Goal: Task Accomplishment & Management: Use online tool/utility

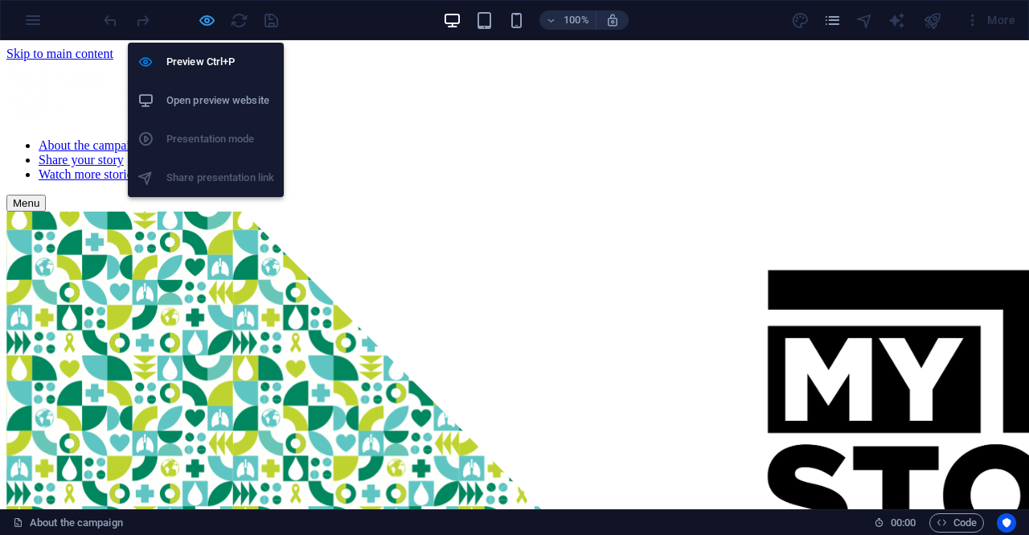
click at [214, 13] on icon "button" at bounding box center [207, 20] width 18 height 18
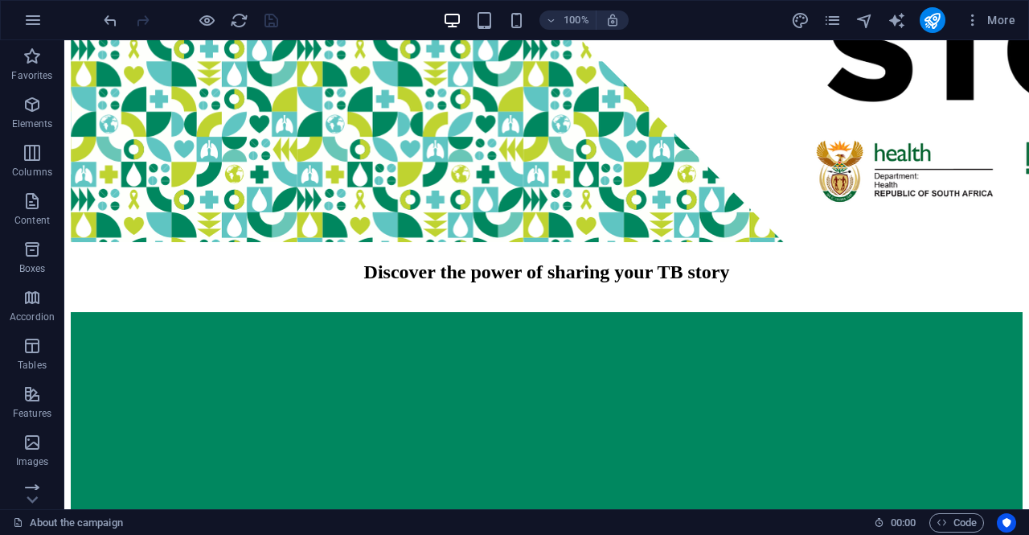
scroll to position [420, 0]
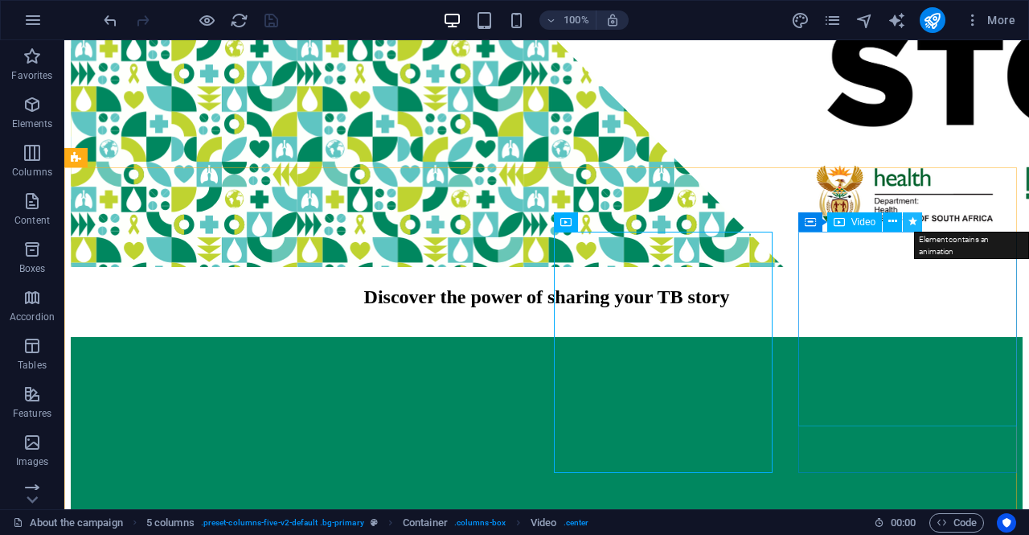
click at [922, 221] on button at bounding box center [912, 221] width 19 height 19
select select "overlay"
select select "scroll"
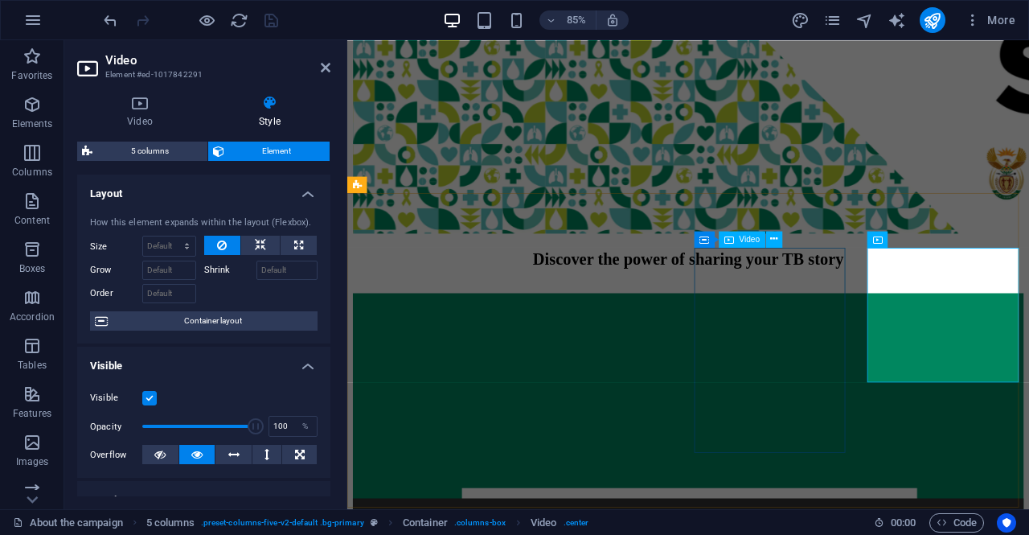
scroll to position [359, 0]
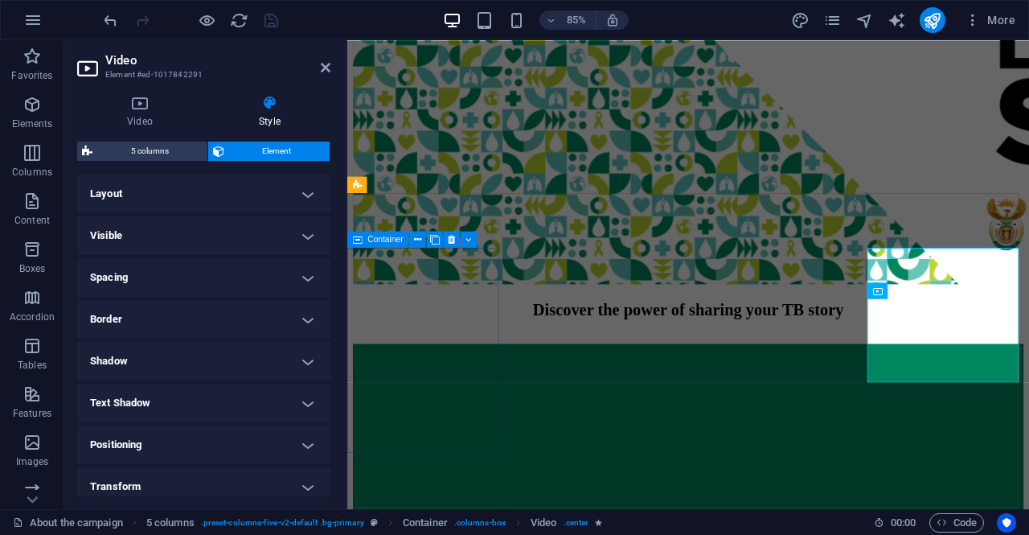
click at [482, 397] on div at bounding box center [749, 397] width 790 height 0
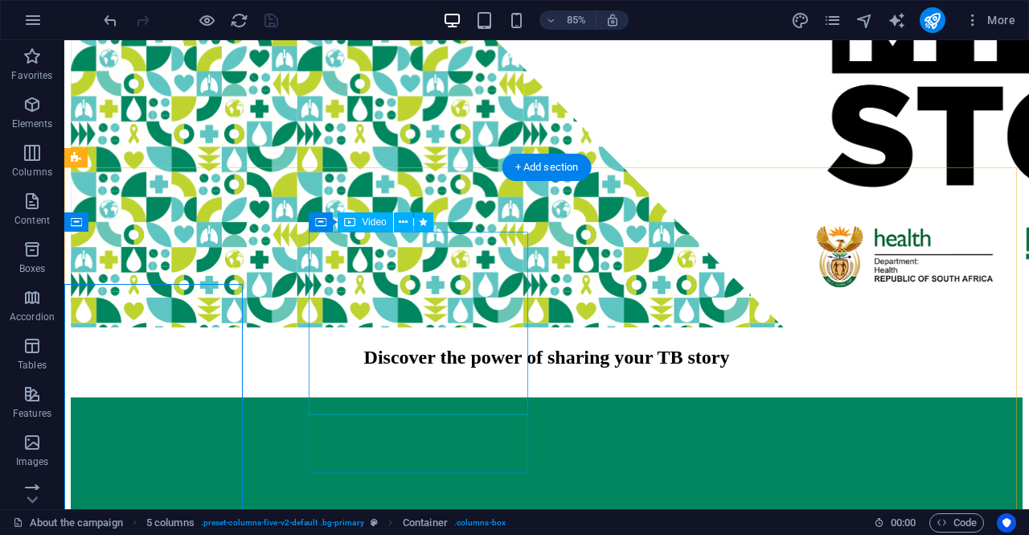
scroll to position [420, 0]
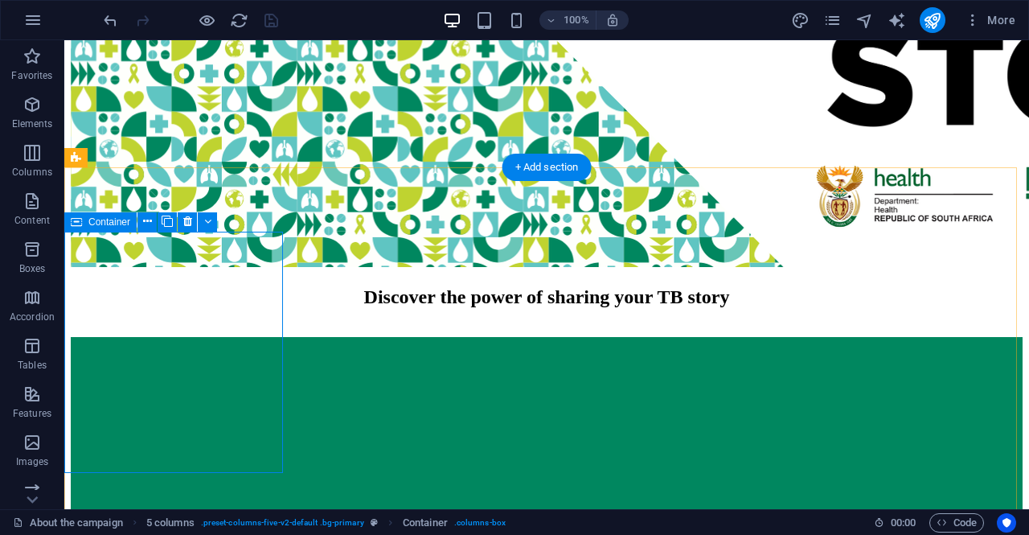
click at [255, 337] on div at bounding box center [547, 337] width 952 height 0
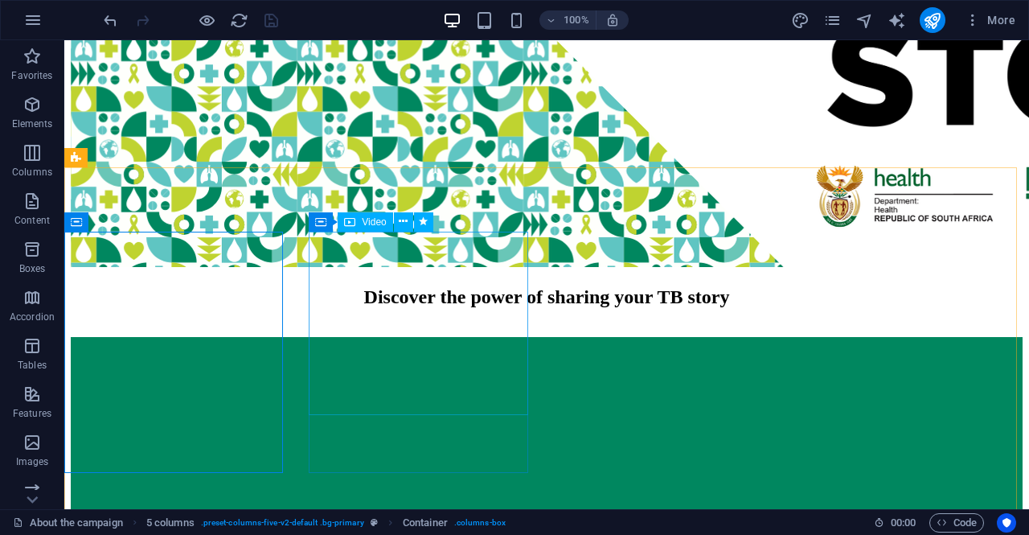
click at [386, 231] on div "Video" at bounding box center [365, 221] width 55 height 19
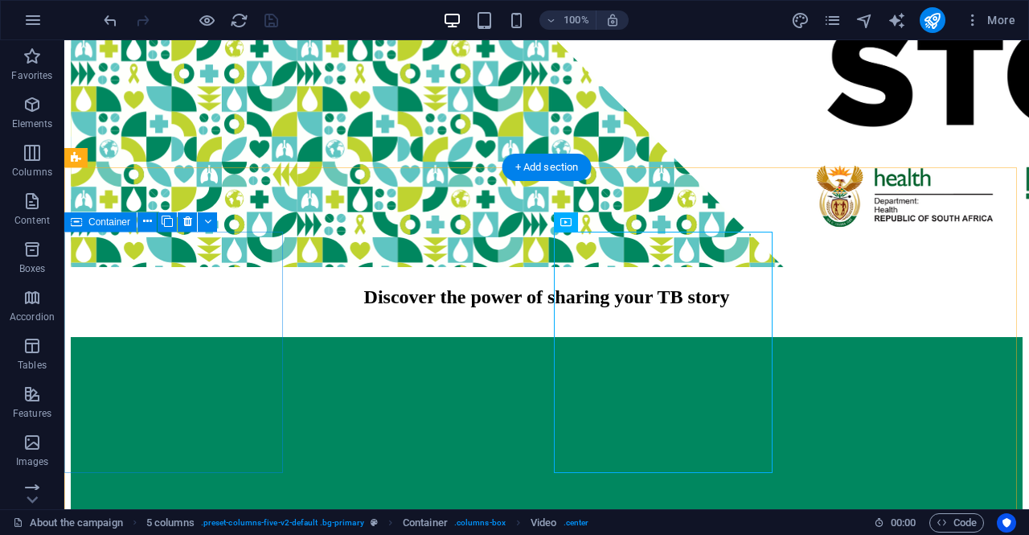
click at [168, 337] on div at bounding box center [547, 337] width 952 height 0
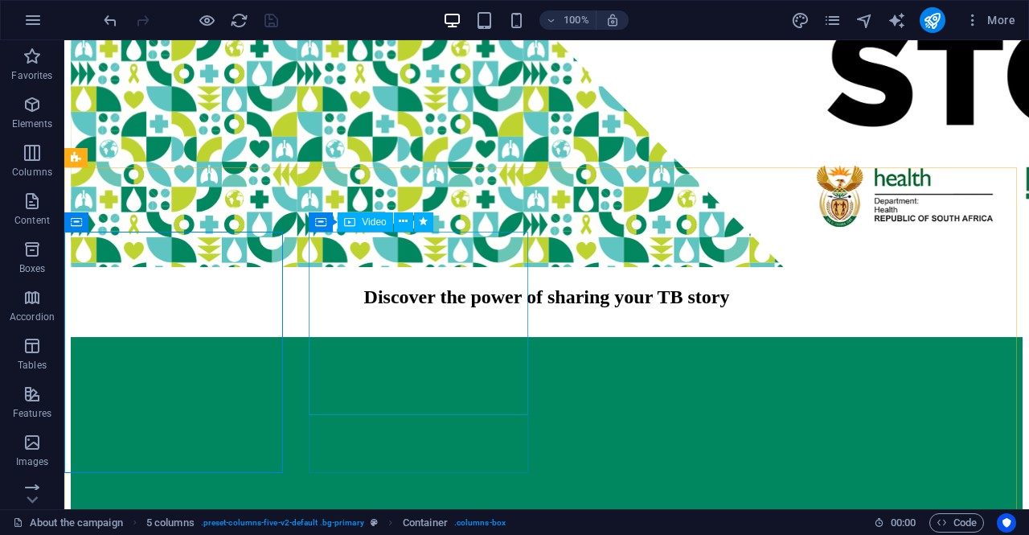
click at [367, 228] on div "Video" at bounding box center [365, 221] width 55 height 19
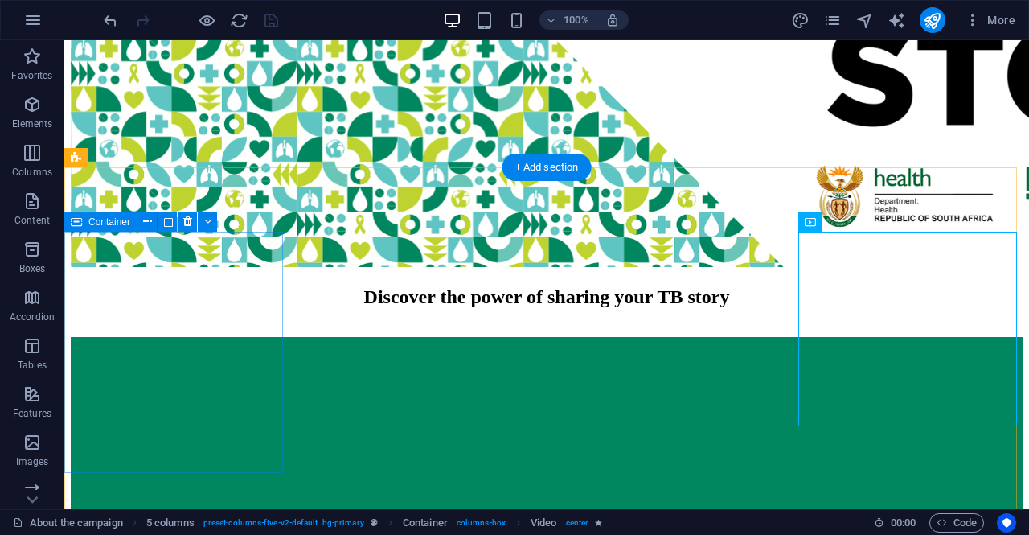
click at [99, 337] on div at bounding box center [547, 337] width 952 height 0
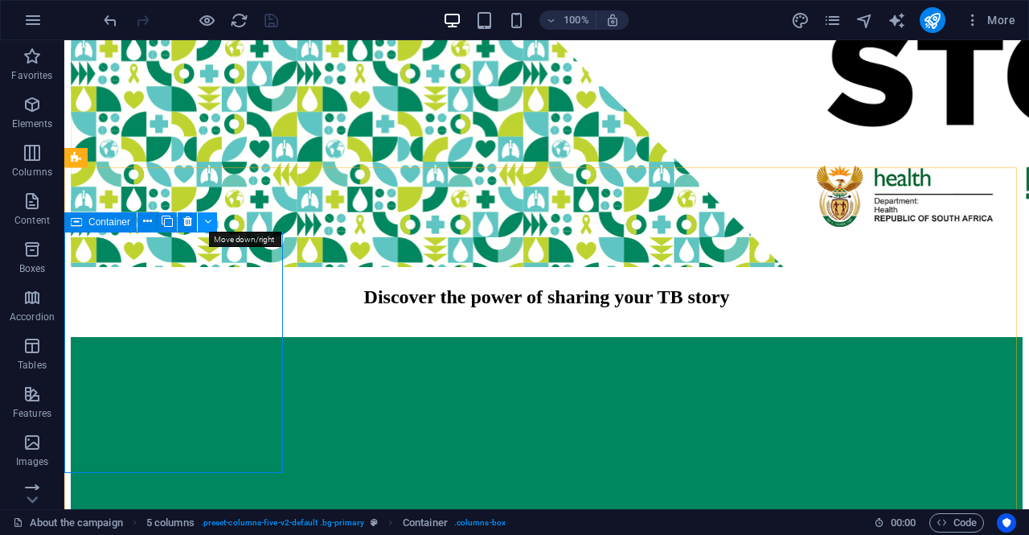
click at [212, 218] on button at bounding box center [207, 221] width 19 height 19
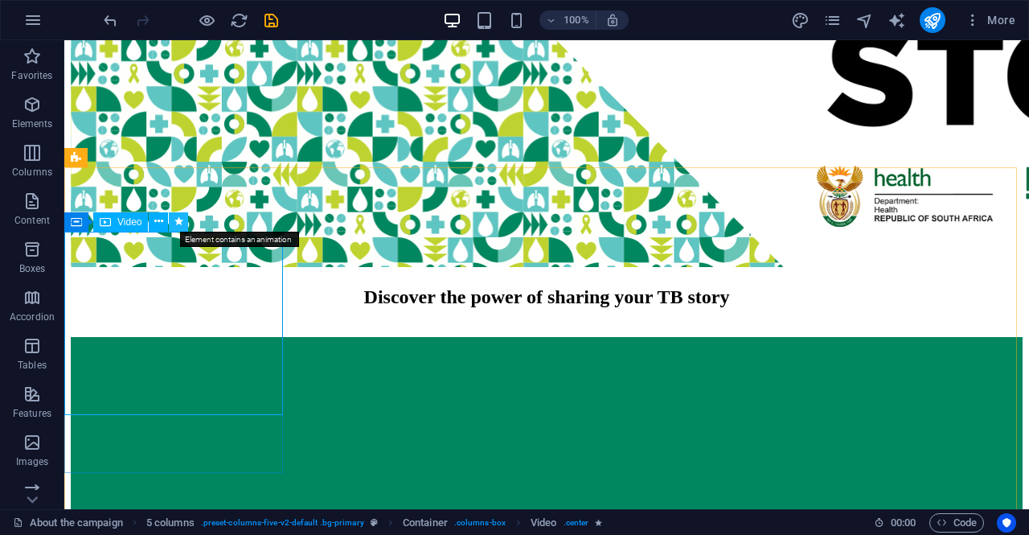
click at [181, 222] on icon at bounding box center [178, 221] width 9 height 17
select select "overlay"
select select "onload"
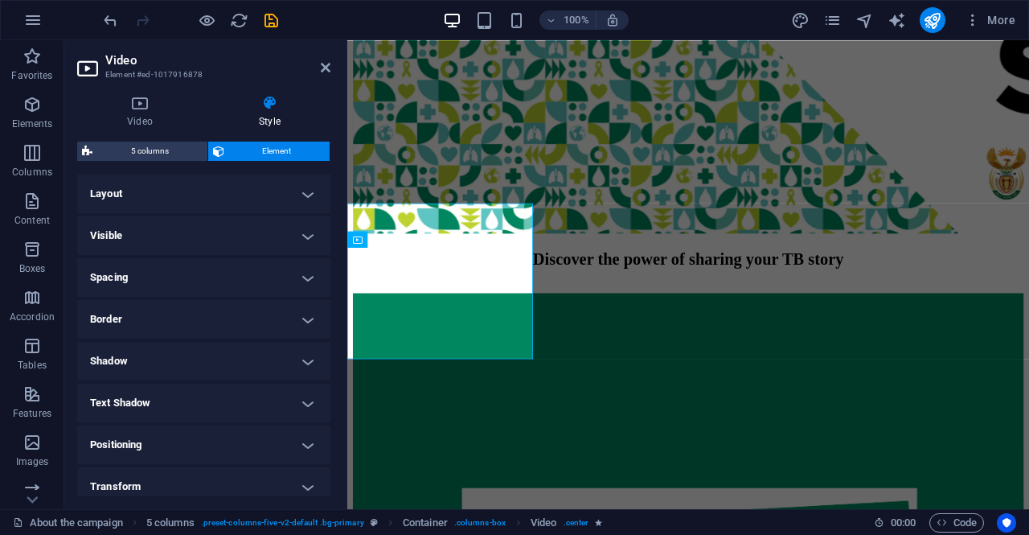
scroll to position [359, 0]
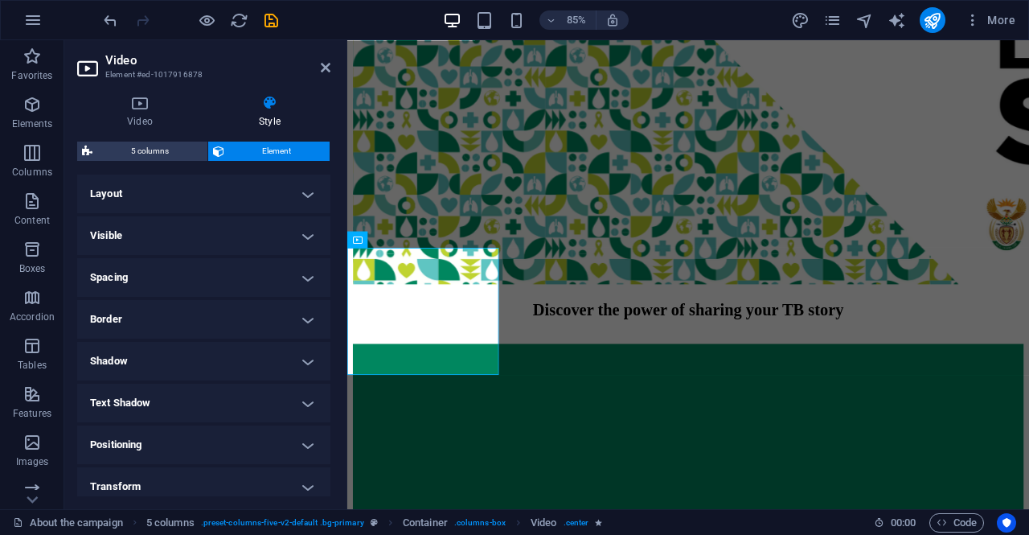
drag, startPoint x: 326, startPoint y: 276, endPoint x: 345, endPoint y: 548, distance: 272.4
click at [345, 470] on html "My TB Story About the campaign (en) Favorites Elements Columns Content Boxes Ac…" at bounding box center [514, 267] width 1029 height 535
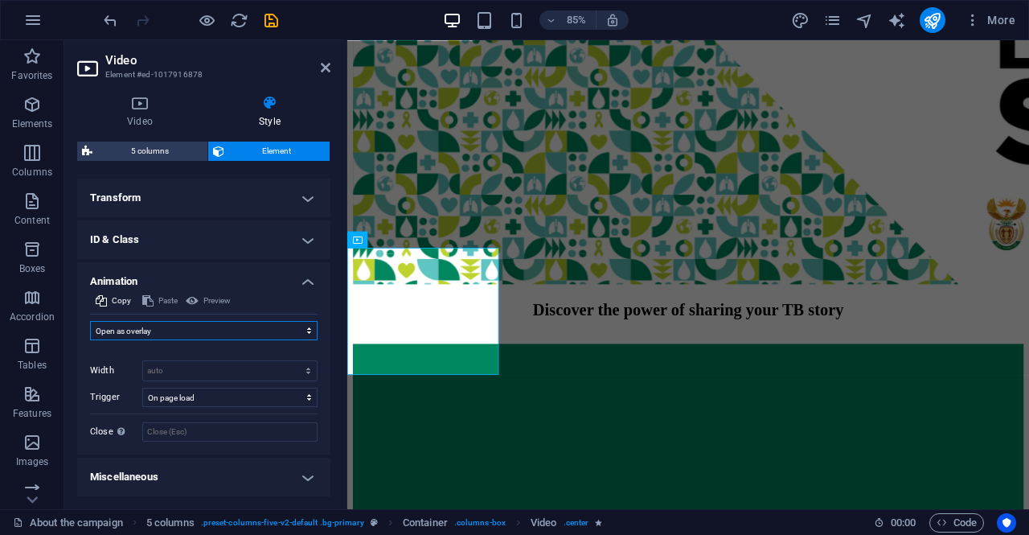
click at [212, 331] on select "Don't animate Show / Hide Slide up/down Zoom in/out Slide left to right Slide r…" at bounding box center [204, 330] width 228 height 19
select select "none"
click at [90, 340] on select "Don't animate Show / Hide Slide up/down Zoom in/out Slide left to right Slide r…" at bounding box center [204, 330] width 228 height 19
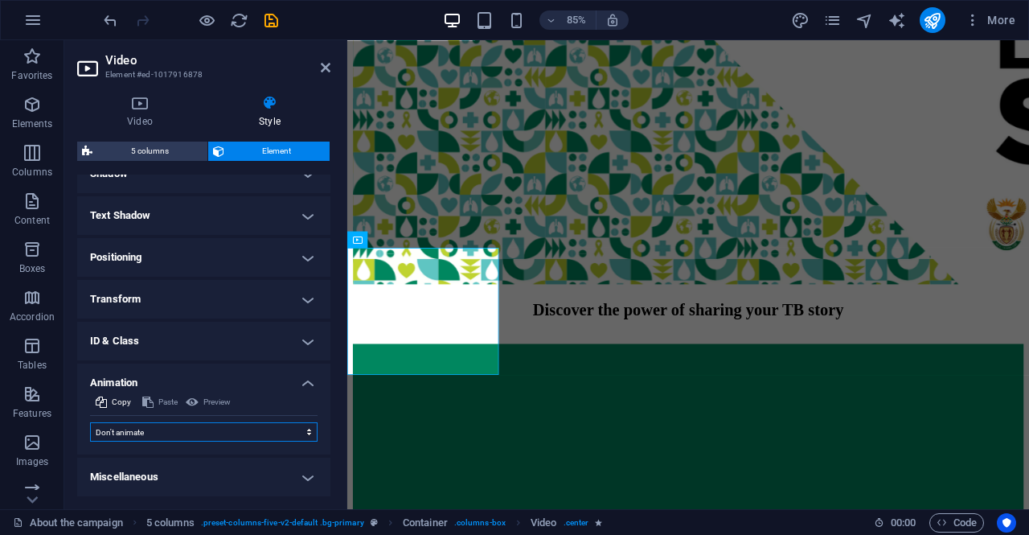
scroll to position [187, 0]
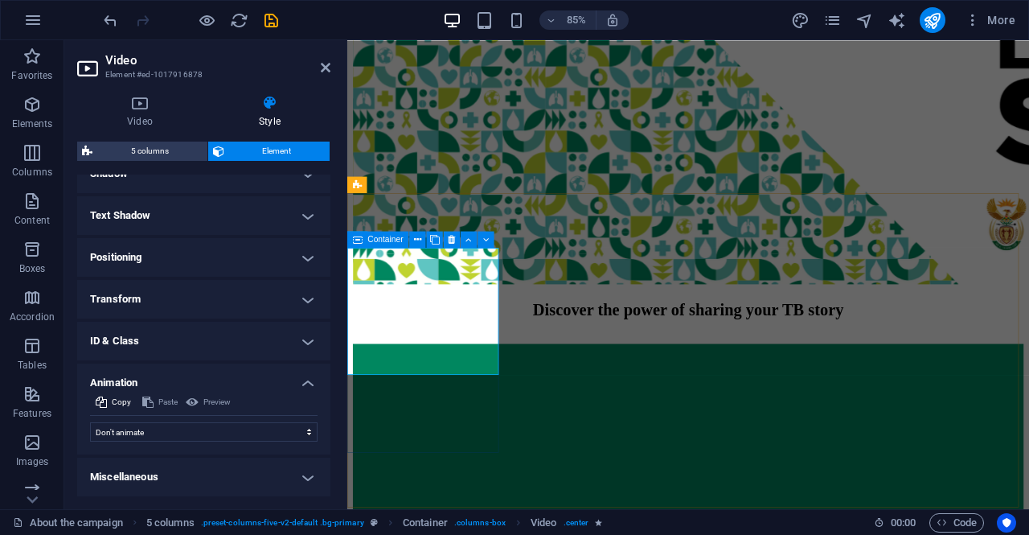
click at [458, 470] on div at bounding box center [749, 517] width 790 height 241
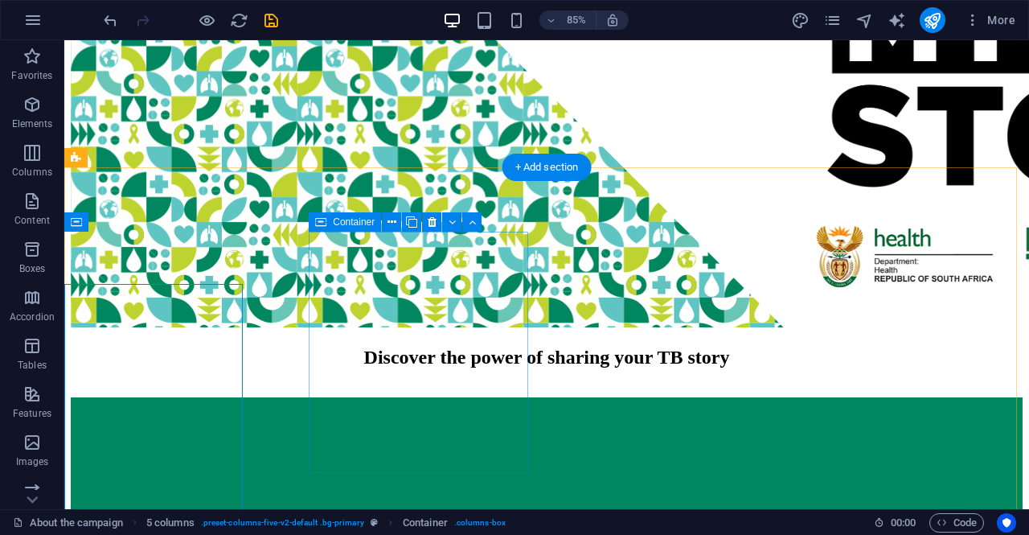
scroll to position [420, 0]
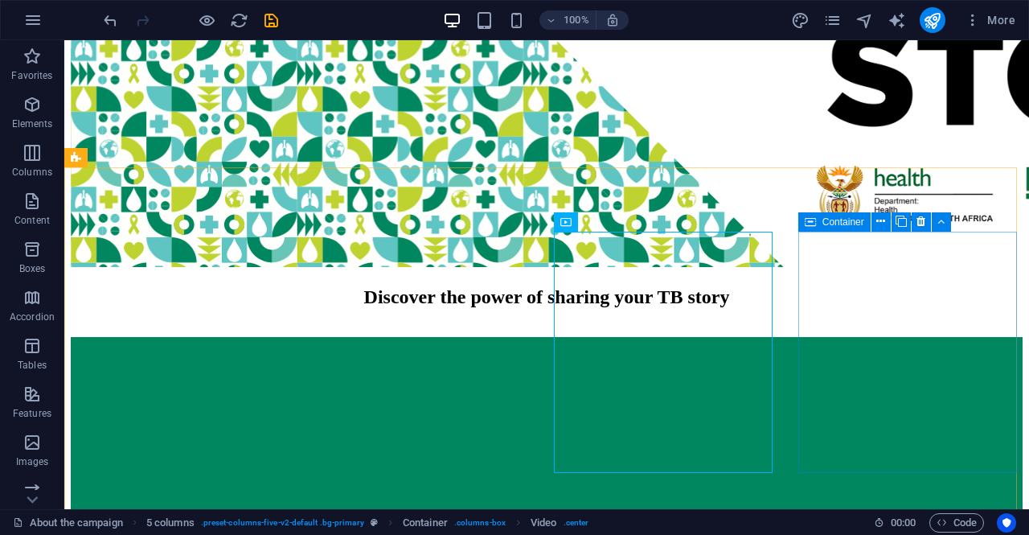
click at [820, 231] on div "Container" at bounding box center [834, 221] width 72 height 19
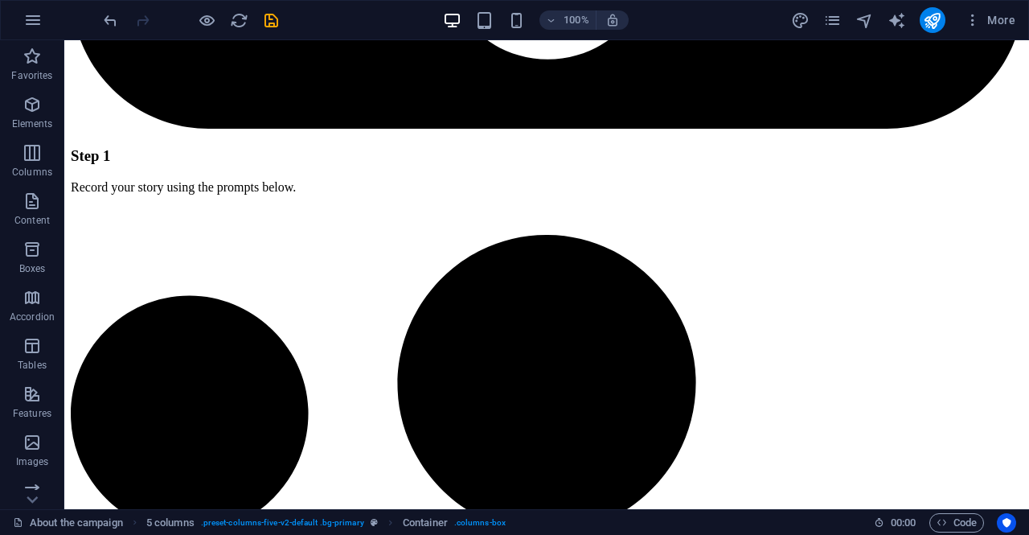
scroll to position [3494, 0]
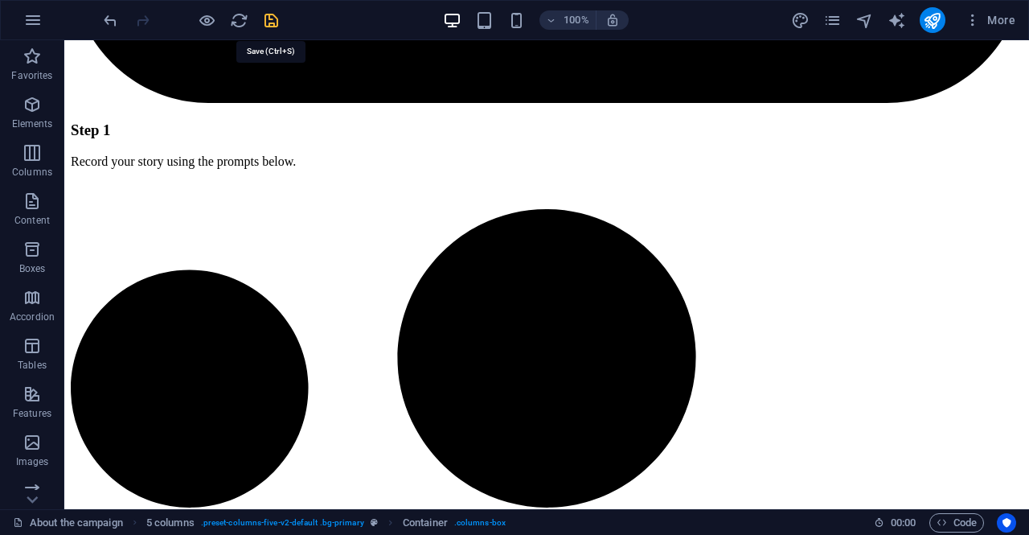
click at [275, 22] on icon "save" at bounding box center [271, 20] width 18 height 18
checkbox input "false"
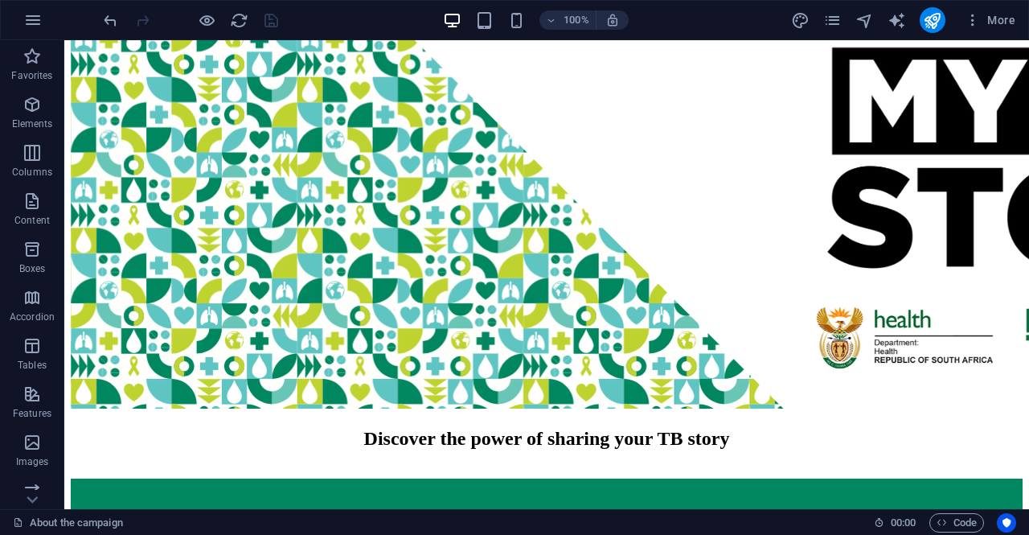
scroll to position [0, 0]
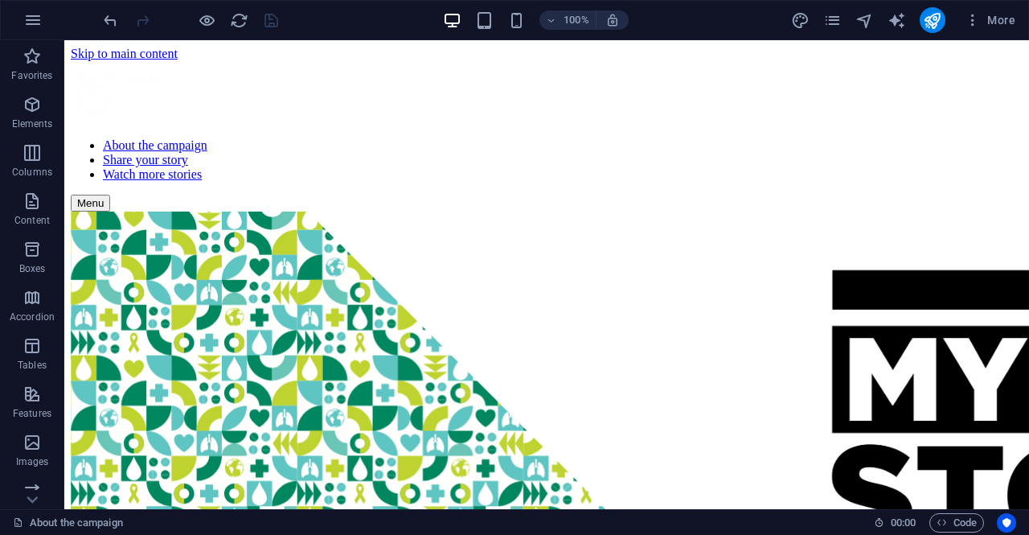
click at [823, 21] on div "More" at bounding box center [906, 20] width 231 height 26
click at [835, 23] on icon "pages" at bounding box center [832, 20] width 18 height 18
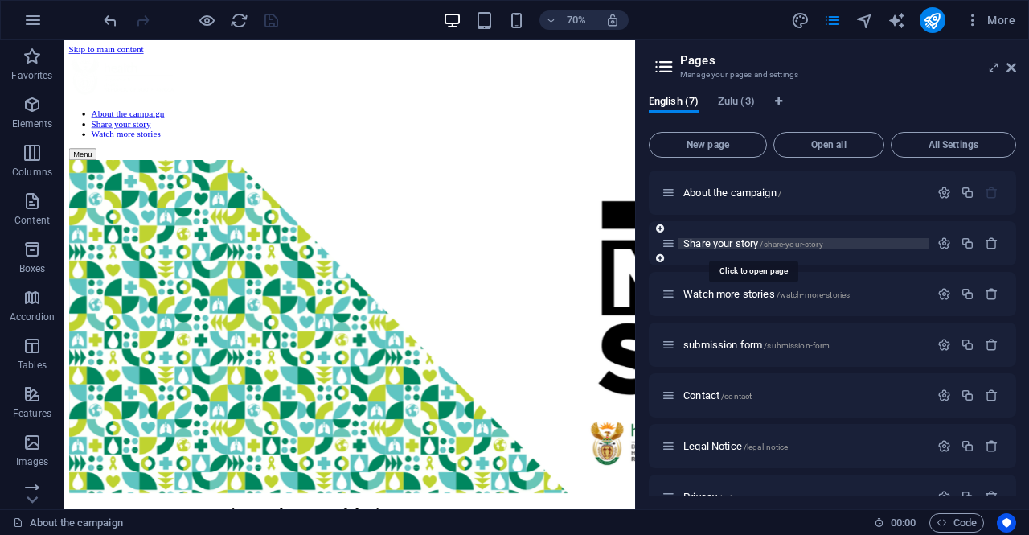
click at [745, 246] on span "Share your story /share-your-story" at bounding box center [753, 243] width 140 height 12
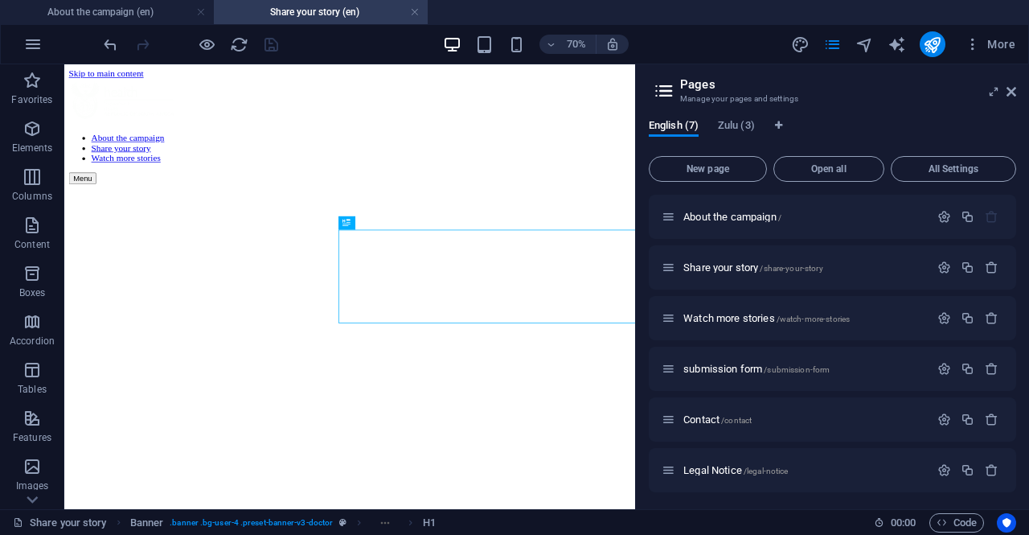
click at [1018, 91] on aside "Pages Manage your pages and settings English (7) Zulu (3) New page Open all All…" at bounding box center [832, 286] width 394 height 445
click at [1012, 92] on icon at bounding box center [1012, 91] width 10 height 13
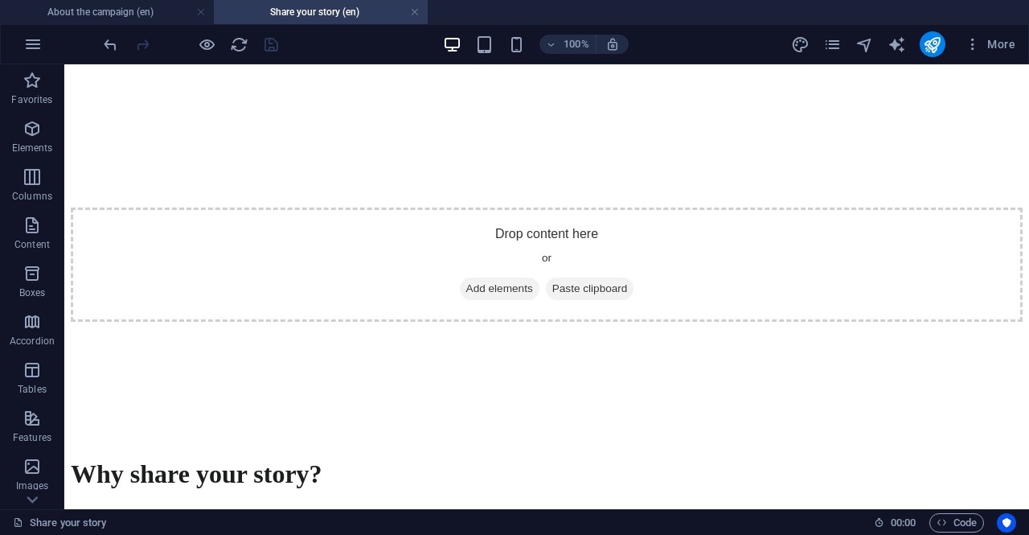
scroll to position [2284, 0]
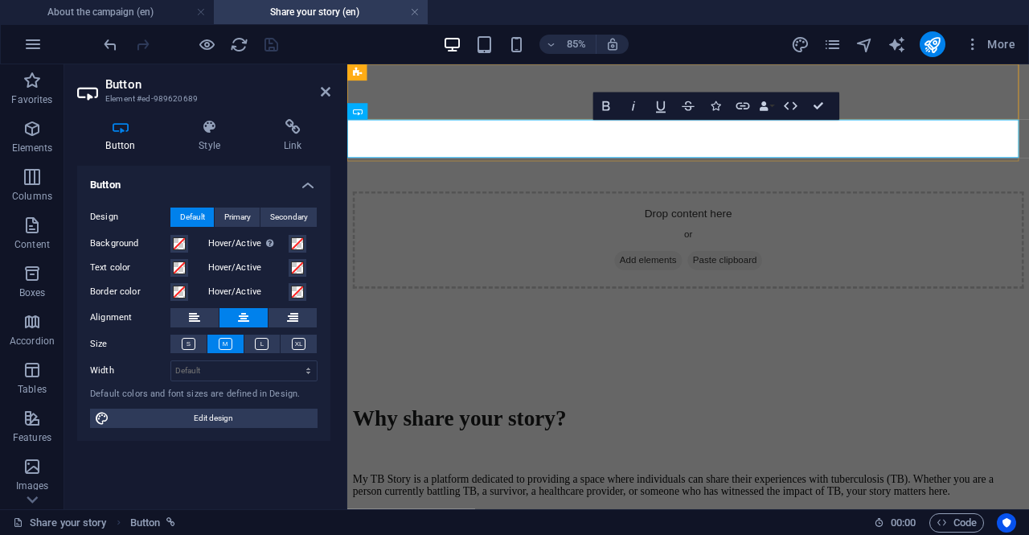
scroll to position [2312, 0]
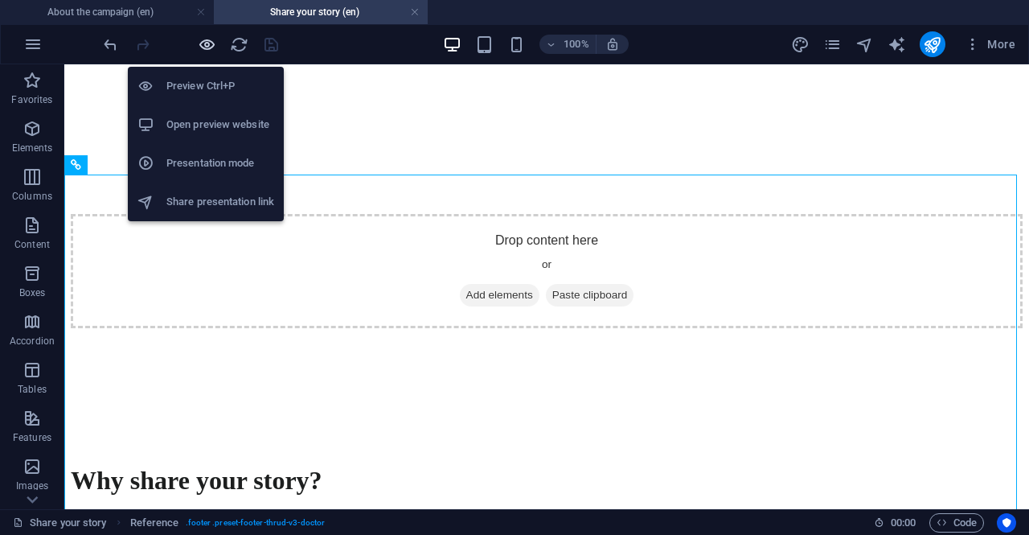
click at [210, 51] on icon "button" at bounding box center [207, 44] width 18 height 18
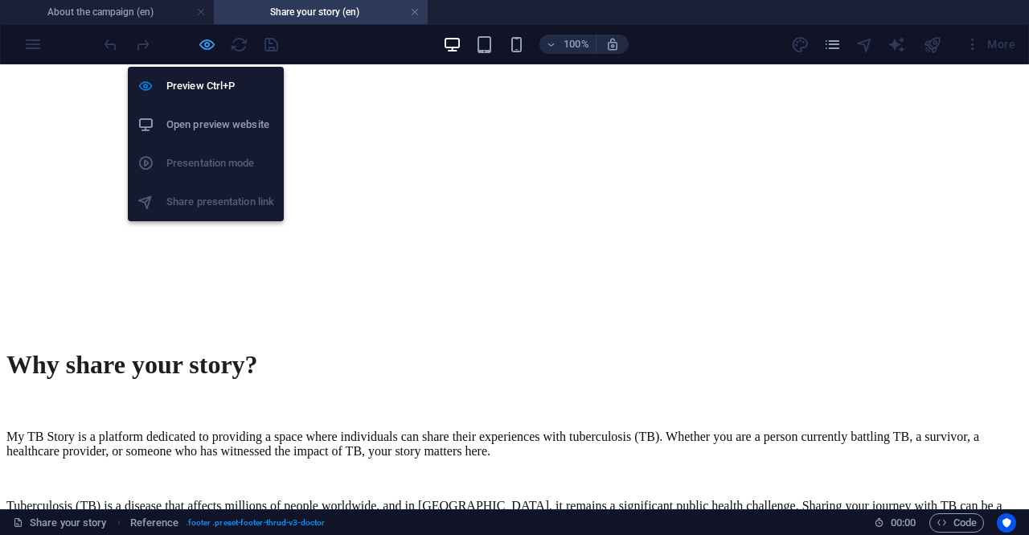
scroll to position [2267, 0]
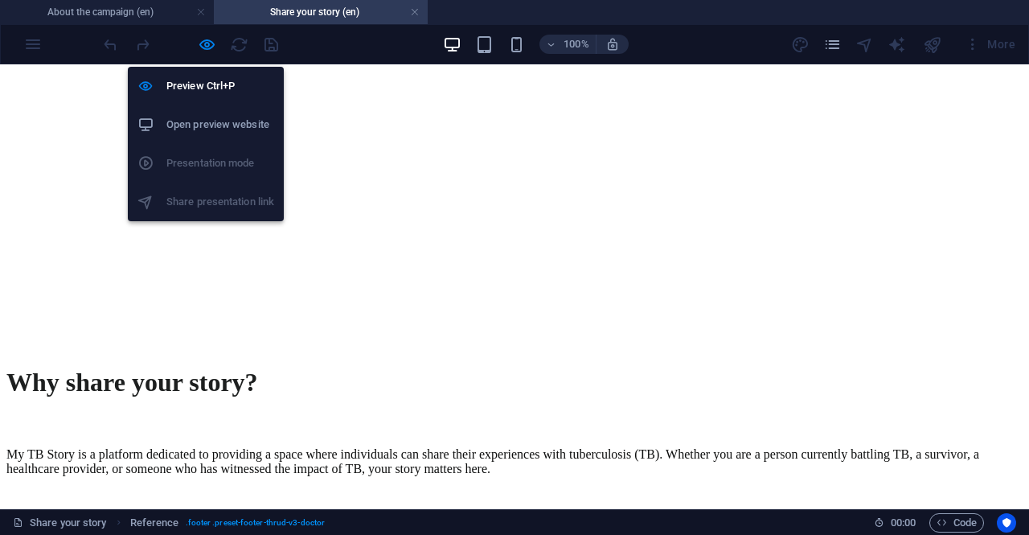
click at [224, 123] on h6 "Open preview website" at bounding box center [220, 124] width 108 height 19
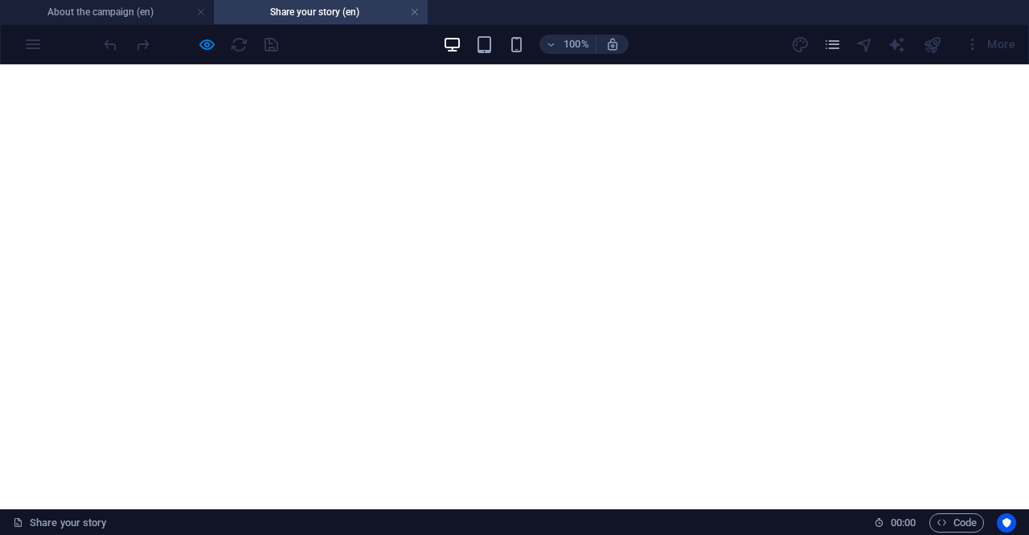
scroll to position [1490, 0]
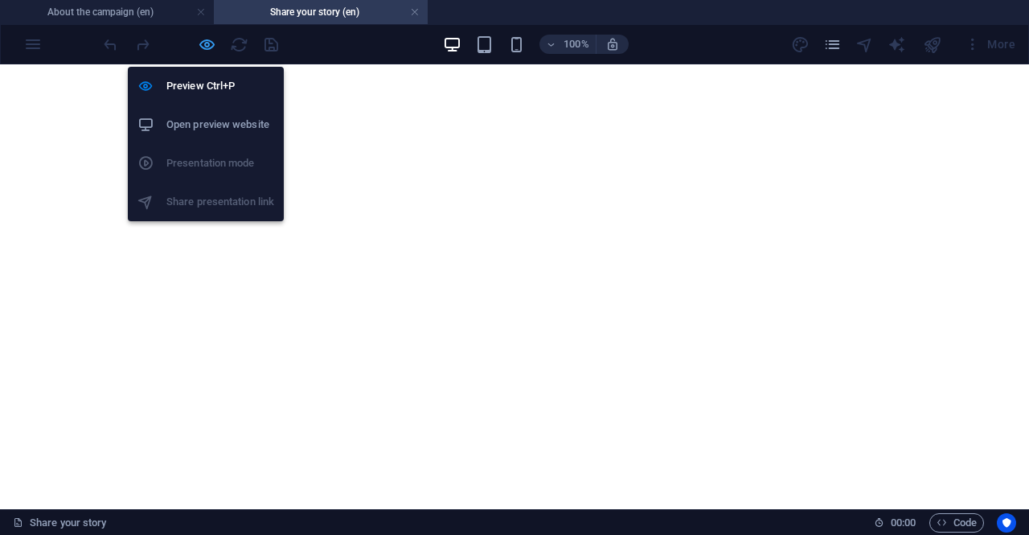
click at [199, 38] on icon "button" at bounding box center [207, 44] width 18 height 18
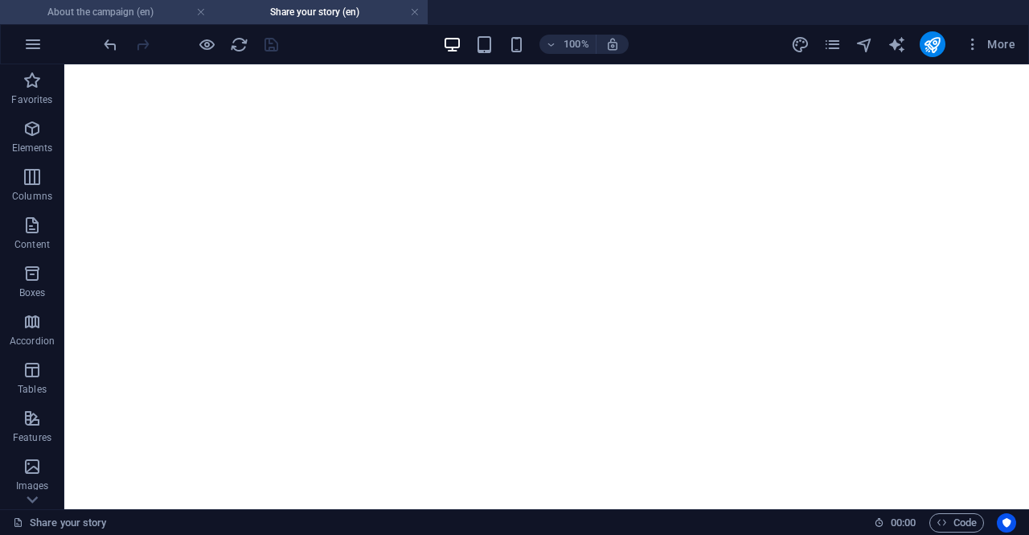
click at [57, 11] on h4 "About the campaign (en)" at bounding box center [107, 12] width 214 height 18
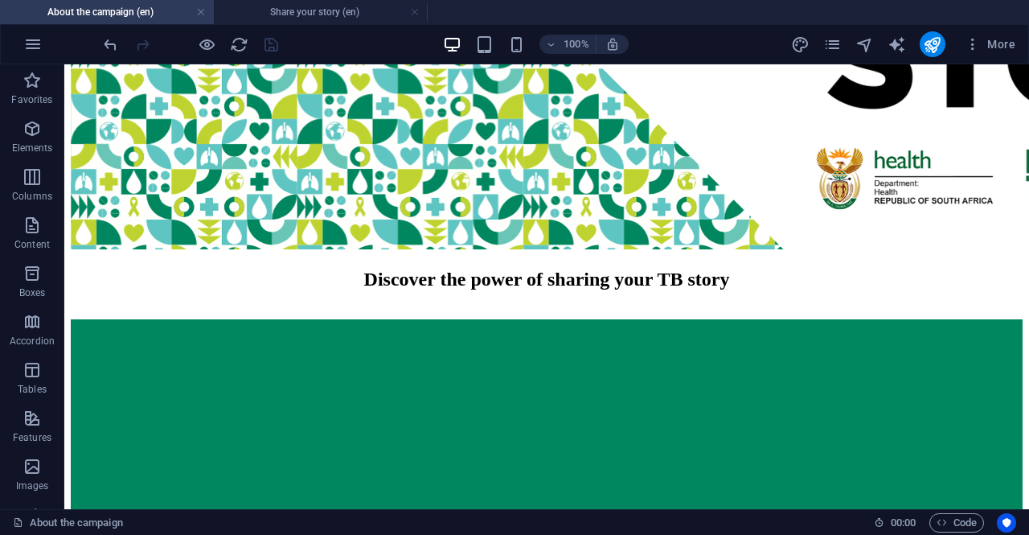
scroll to position [453, 0]
